Goal: Task Accomplishment & Management: Use online tool/utility

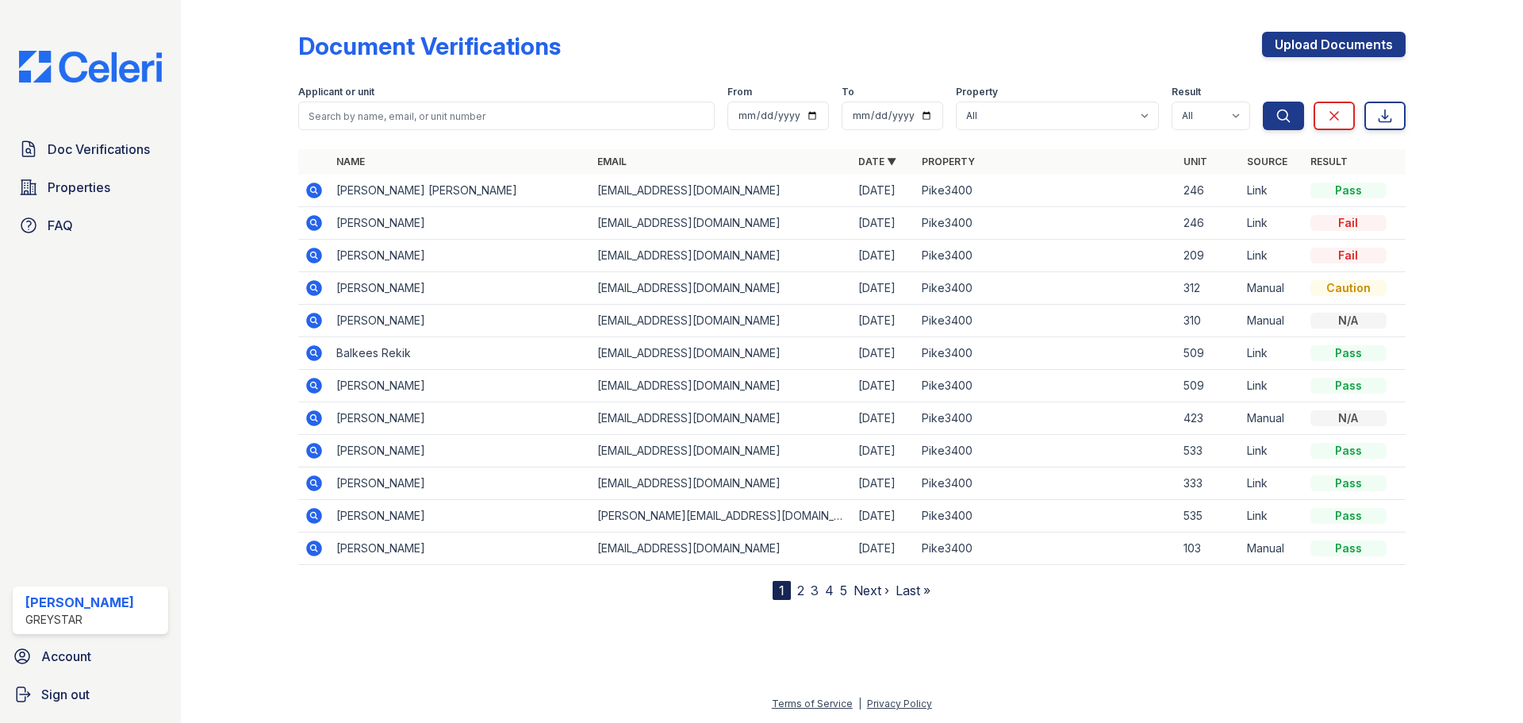
click at [313, 256] on icon at bounding box center [313, 254] width 4 height 4
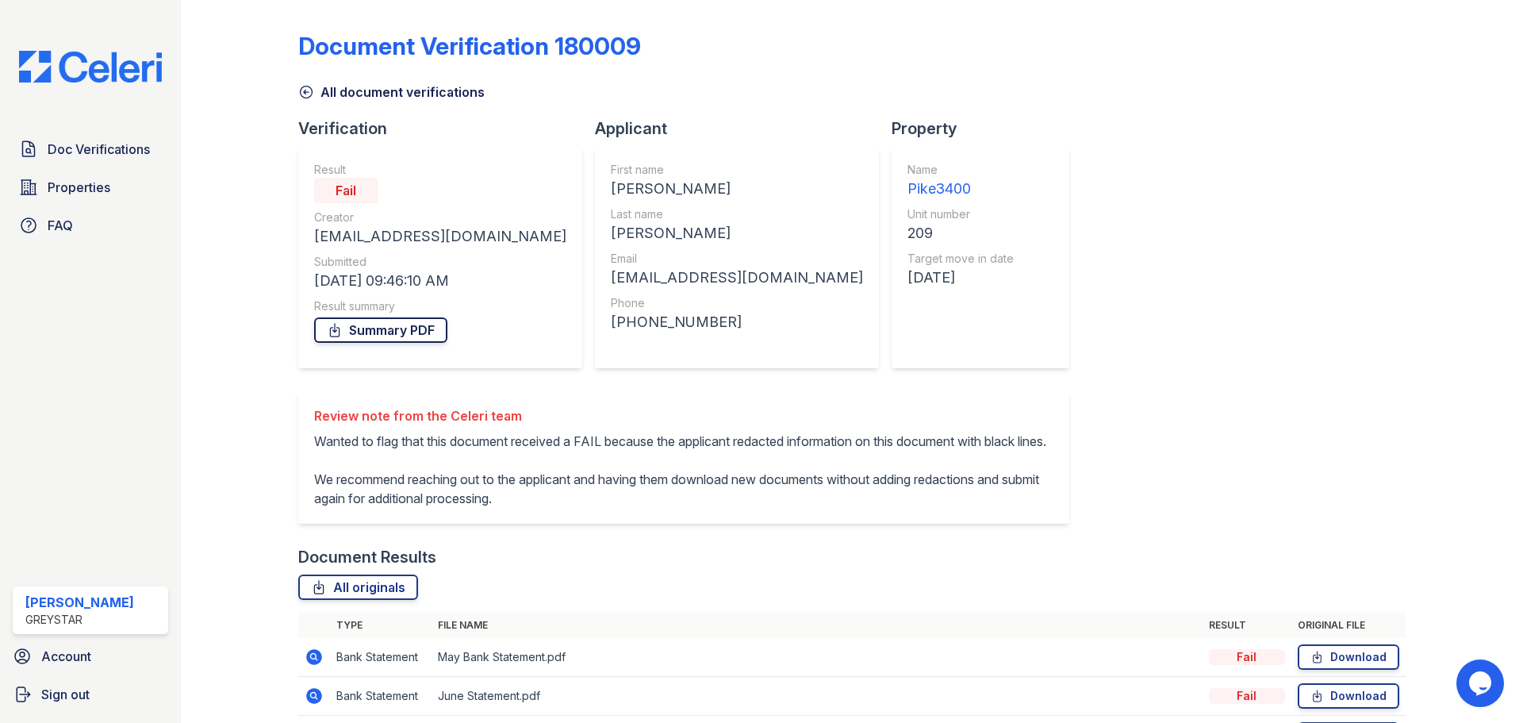
click at [380, 328] on link "Summary PDF" at bounding box center [380, 329] width 133 height 25
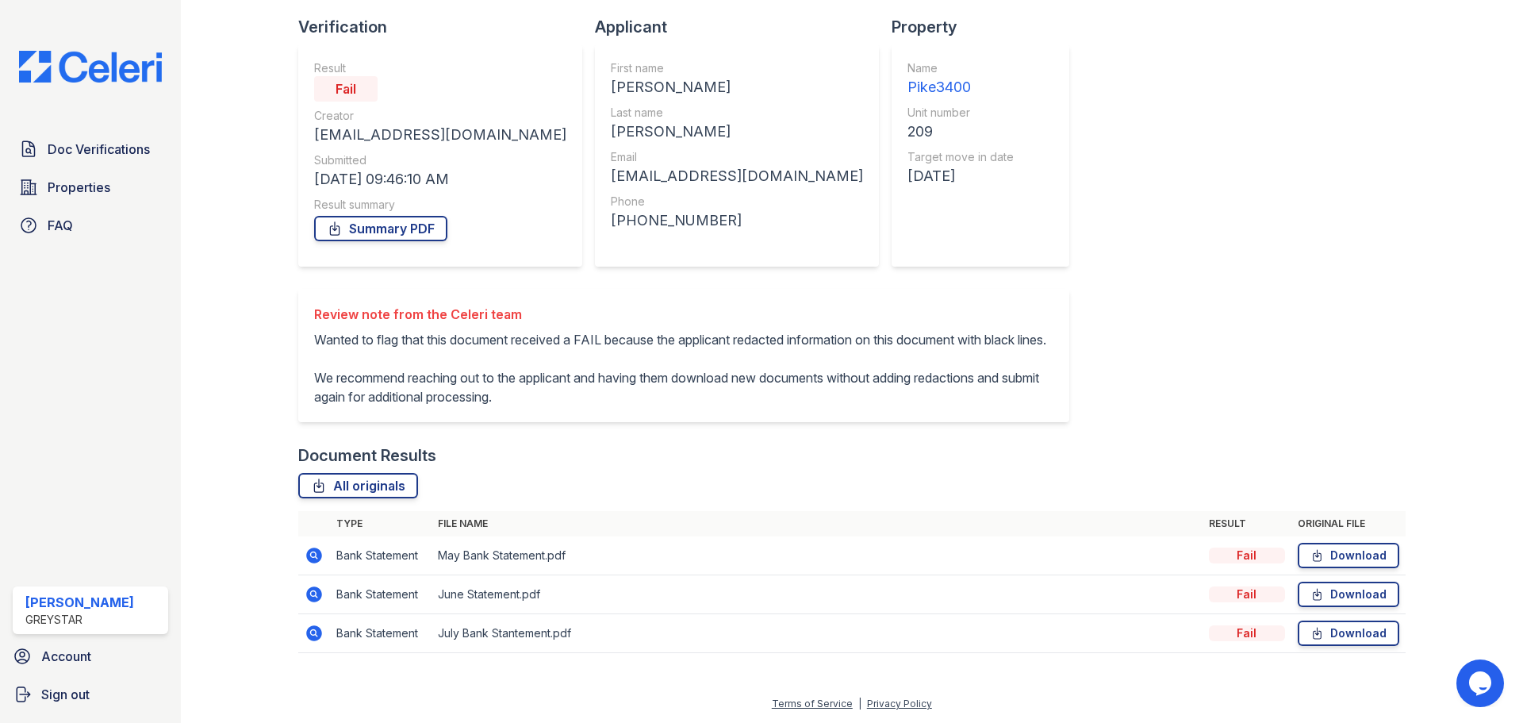
scroll to position [121, 0]
click at [305, 558] on icon at bounding box center [314, 555] width 19 height 19
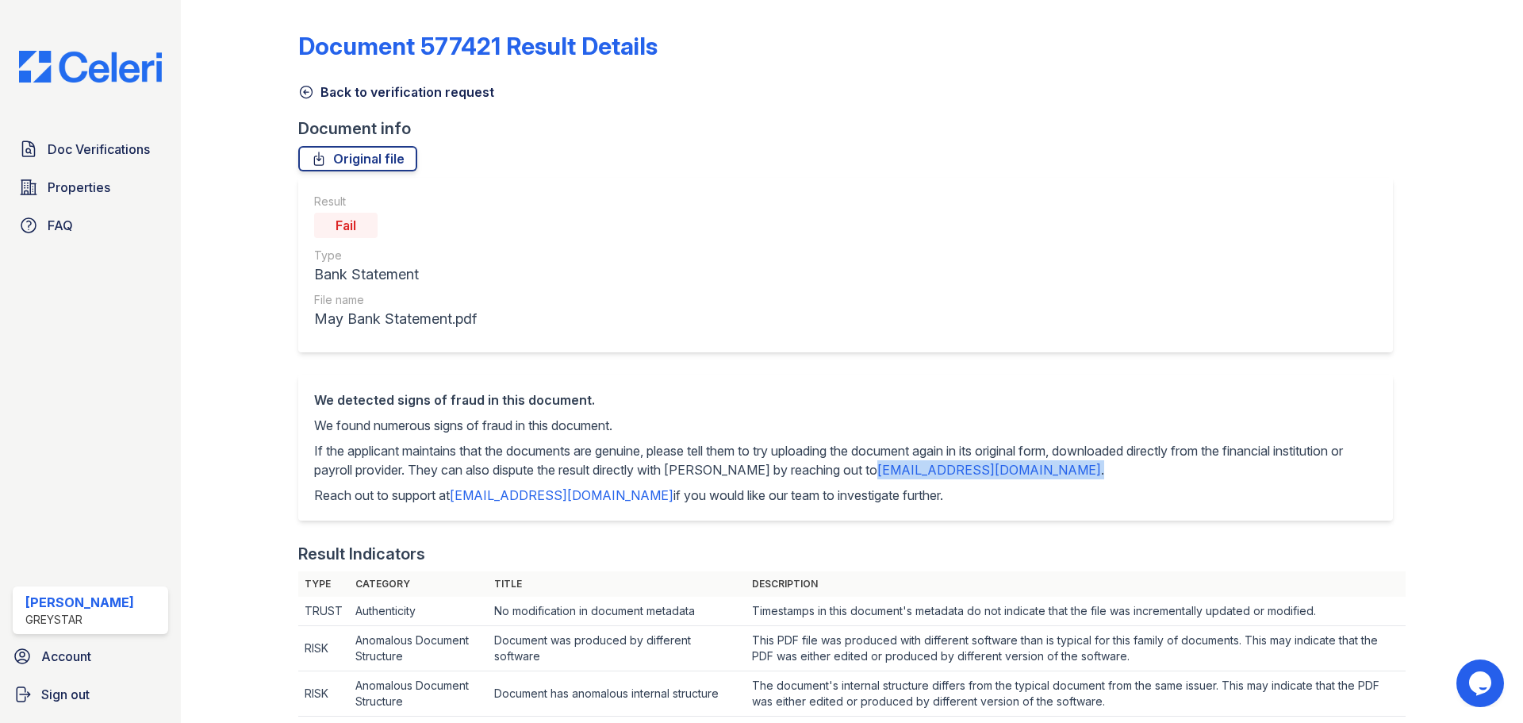
drag, startPoint x: 1053, startPoint y: 474, endPoint x: 908, endPoint y: 477, distance: 144.4
click at [908, 477] on p "If the applicant maintains that the documents are genuine, please tell them to …" at bounding box center [845, 460] width 1063 height 38
copy p "disputes@getceleri.com"
click at [981, 506] on div "We detected signs of fraud in this document. We found numerous signs of fraud i…" at bounding box center [845, 447] width 1095 height 146
click at [156, 145] on link "Doc Verifications" at bounding box center [90, 149] width 155 height 32
